Goal: Information Seeking & Learning: Understand process/instructions

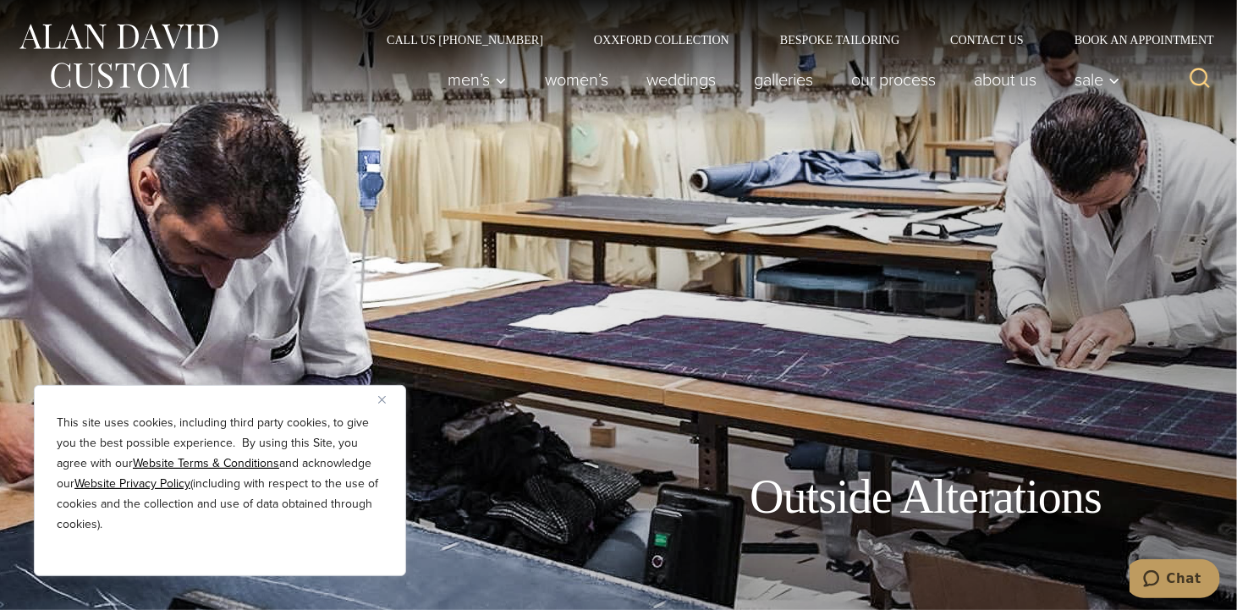
click at [382, 397] on img "Close" at bounding box center [382, 400] width 8 height 8
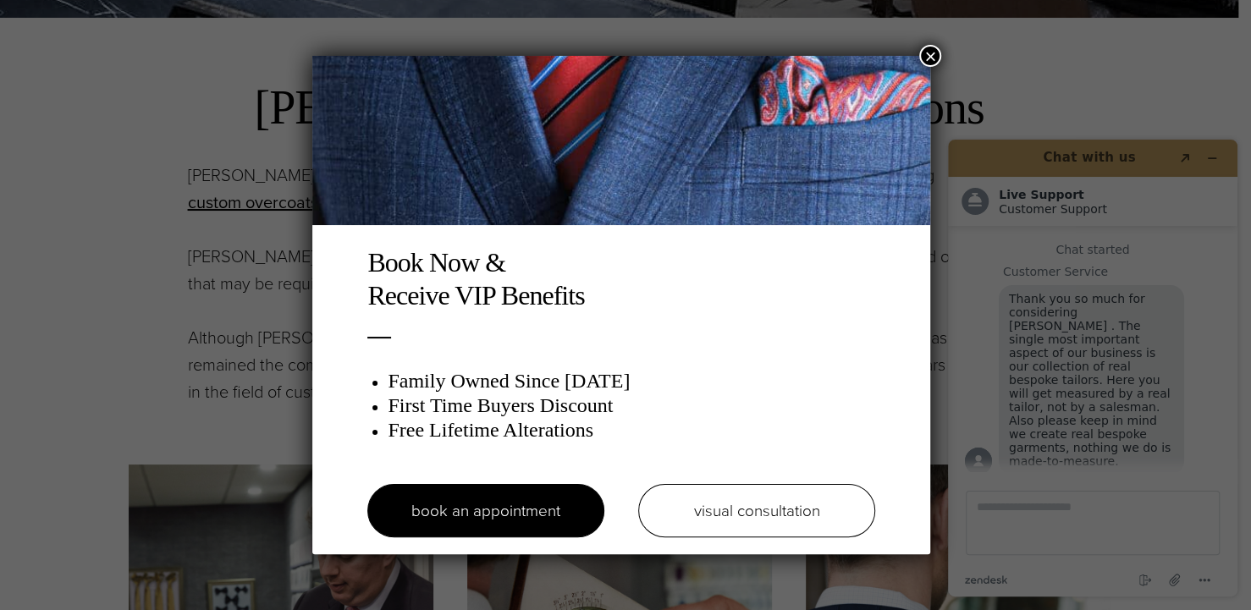
click at [937, 52] on button "×" at bounding box center [930, 56] width 22 height 22
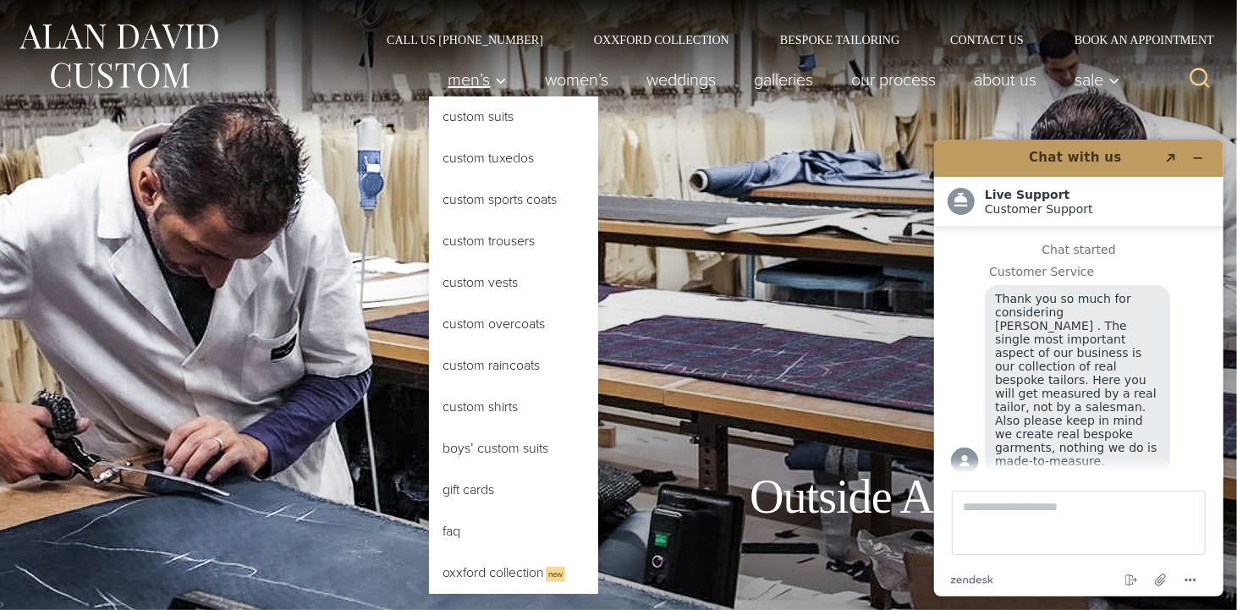
click at [481, 78] on span "Men’s" at bounding box center [477, 79] width 59 height 17
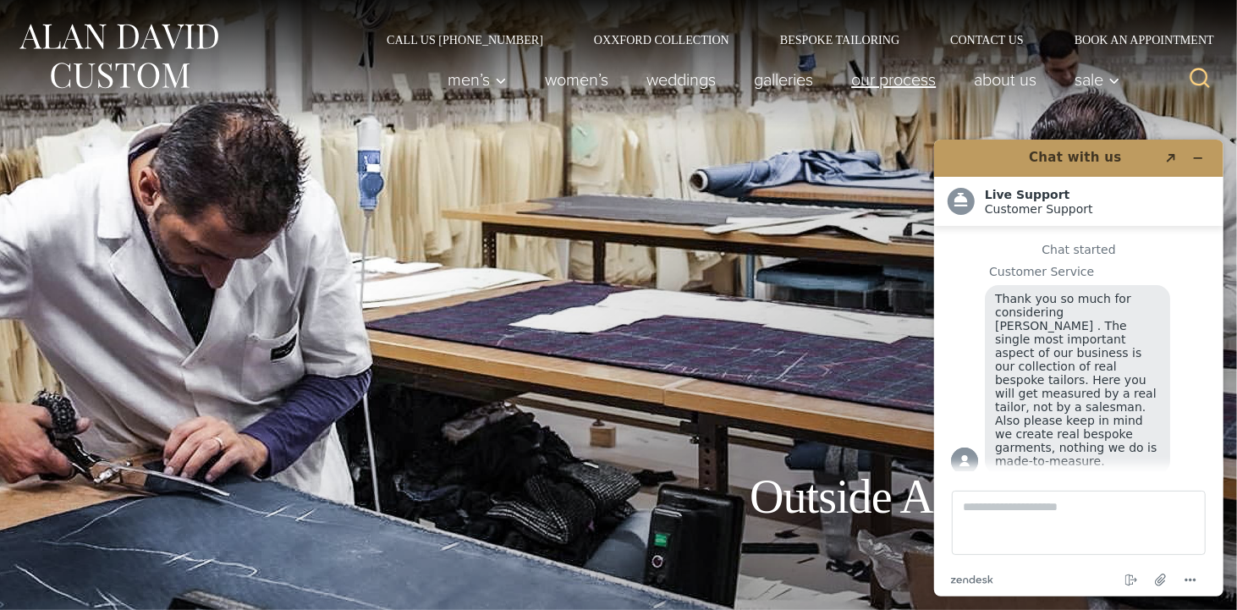
click at [916, 79] on link "Our Process" at bounding box center [894, 80] width 123 height 34
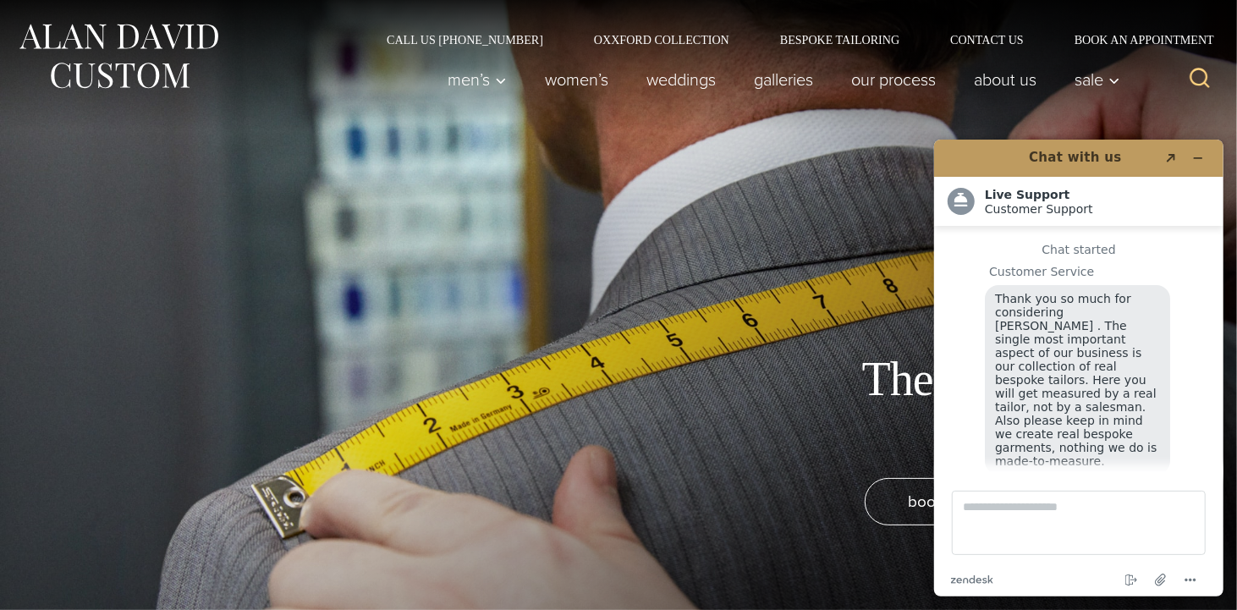
scroll to position [20, 0]
